Goal: Transaction & Acquisition: Purchase product/service

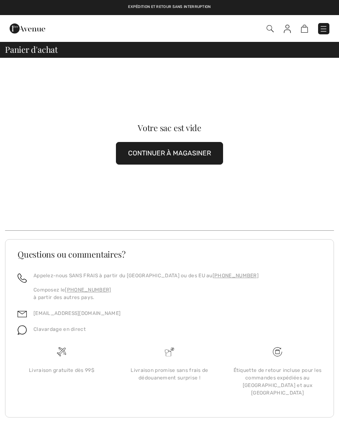
checkbox input "true"
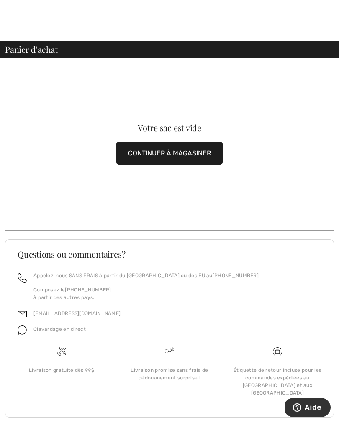
scroll to position [8, 0]
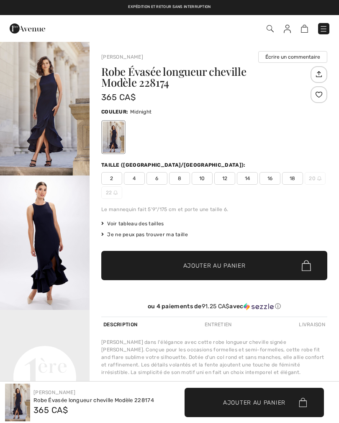
checkbox input "true"
click at [311, 214] on div "Robe Évasée longueur cheville Modèle 228174 365 CA$ Couleur: Midnight Taille (C…" at bounding box center [214, 191] width 226 height 250
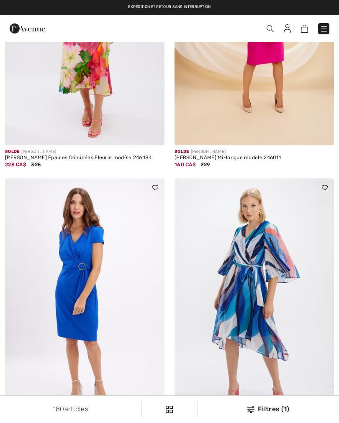
scroll to position [2359, 0]
